Goal: Task Accomplishment & Management: Manage account settings

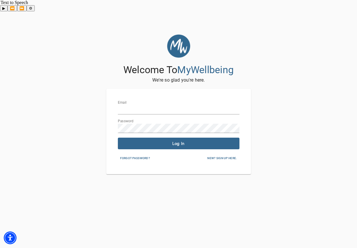
type input "[EMAIL_ADDRESS][DOMAIN_NAME]"
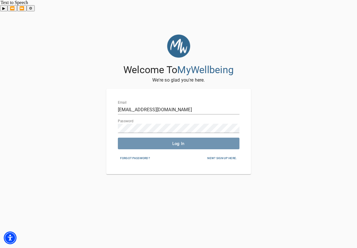
click at [160, 137] on button "Log In" at bounding box center [179, 143] width 122 height 12
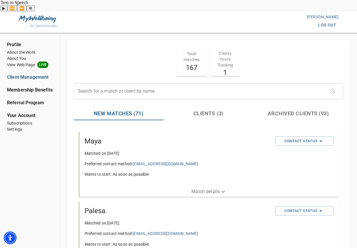
click at [198, 188] on p "Match details" at bounding box center [206, 191] width 28 height 7
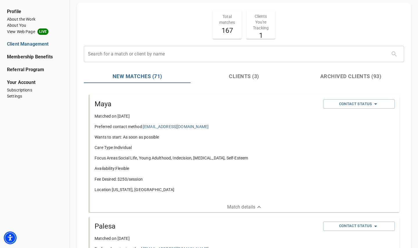
scroll to position [37, 0]
